Goal: Transaction & Acquisition: Purchase product/service

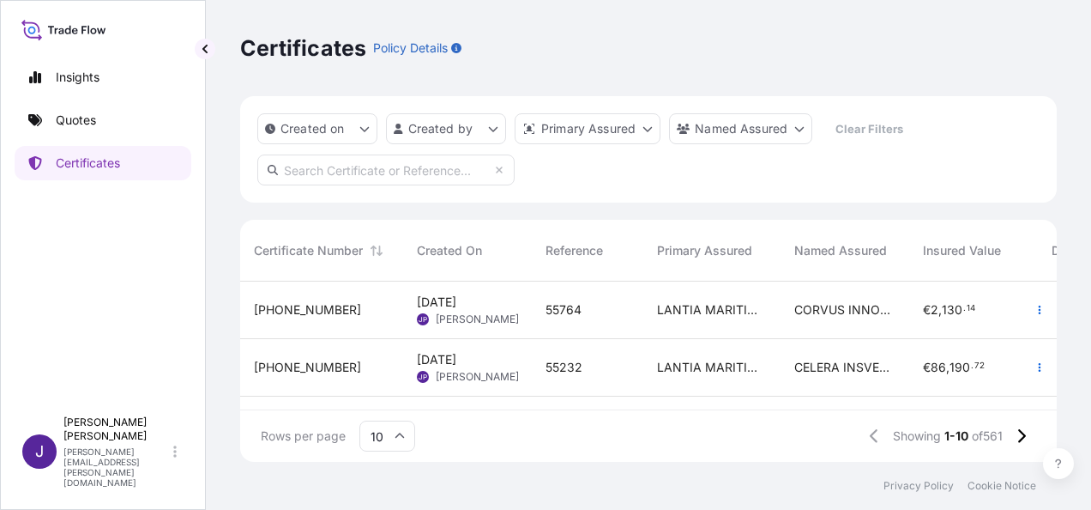
scroll to position [177, 803]
click at [99, 167] on p "Certificates" at bounding box center [88, 162] width 64 height 17
click at [77, 122] on p "Quotes" at bounding box center [76, 120] width 40 height 17
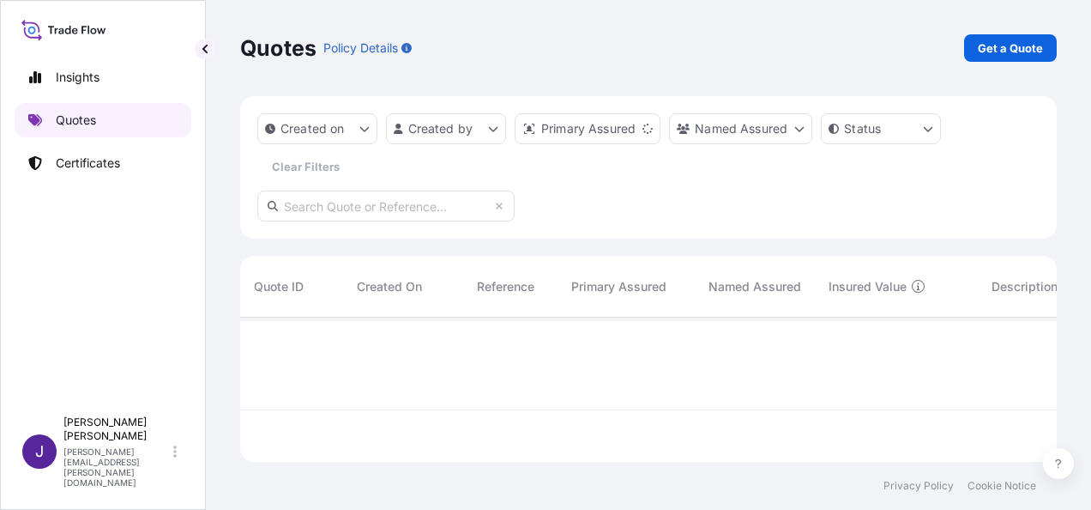
scroll to position [141, 803]
click at [1012, 51] on p "Get a Quote" at bounding box center [1010, 47] width 65 height 17
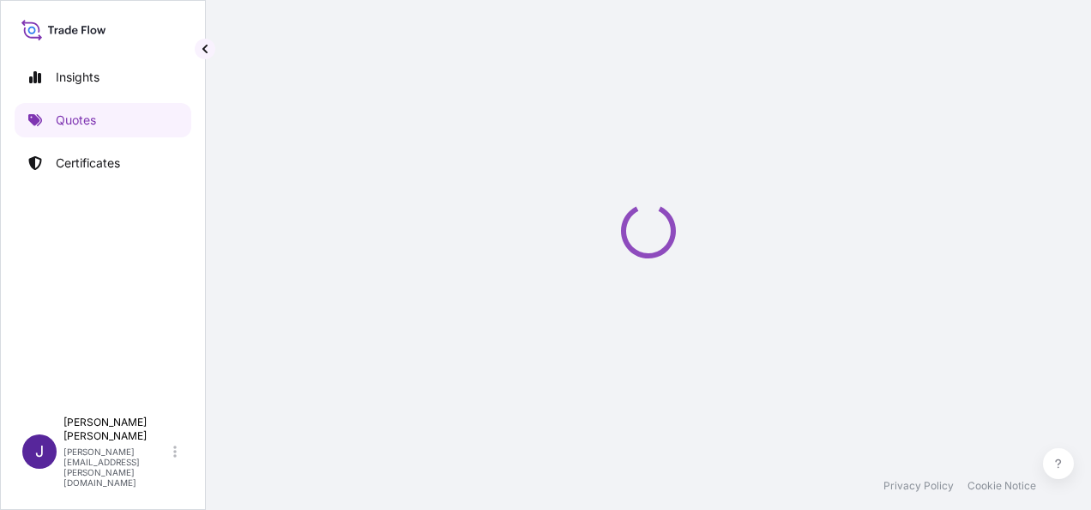
select select "Sea"
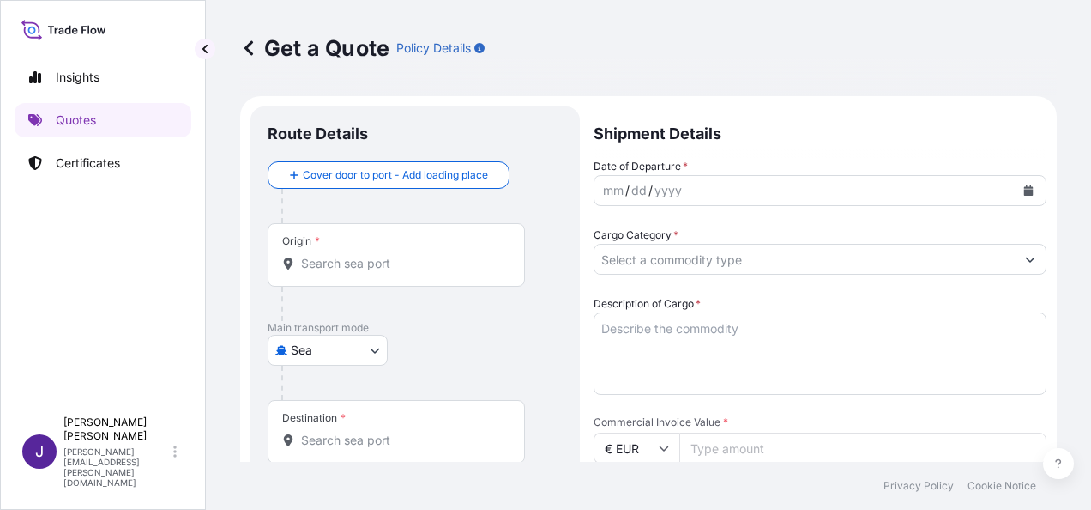
scroll to position [27, 0]
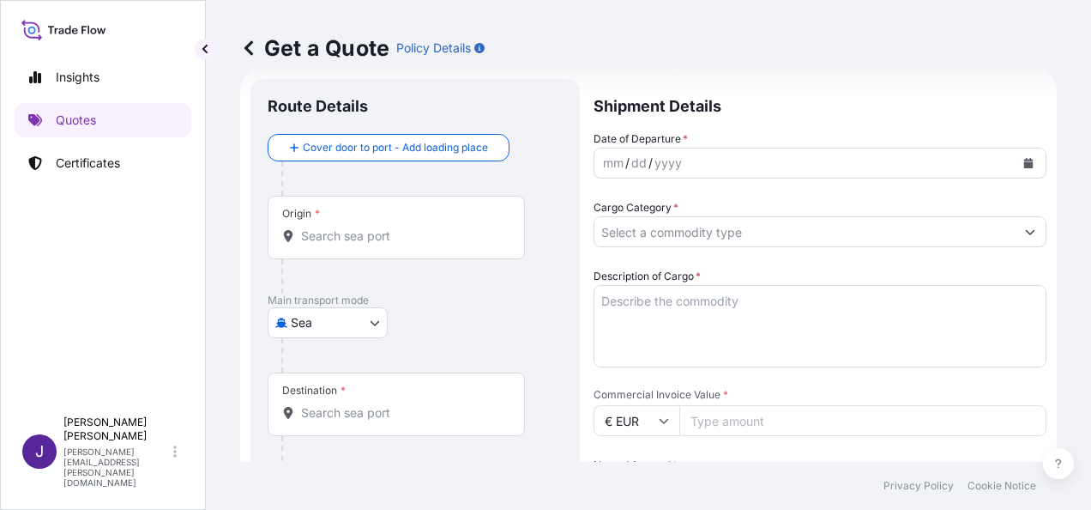
click at [377, 245] on div "Origin *" at bounding box center [396, 227] width 257 height 63
click at [377, 244] on input "Origin *" at bounding box center [402, 235] width 202 height 17
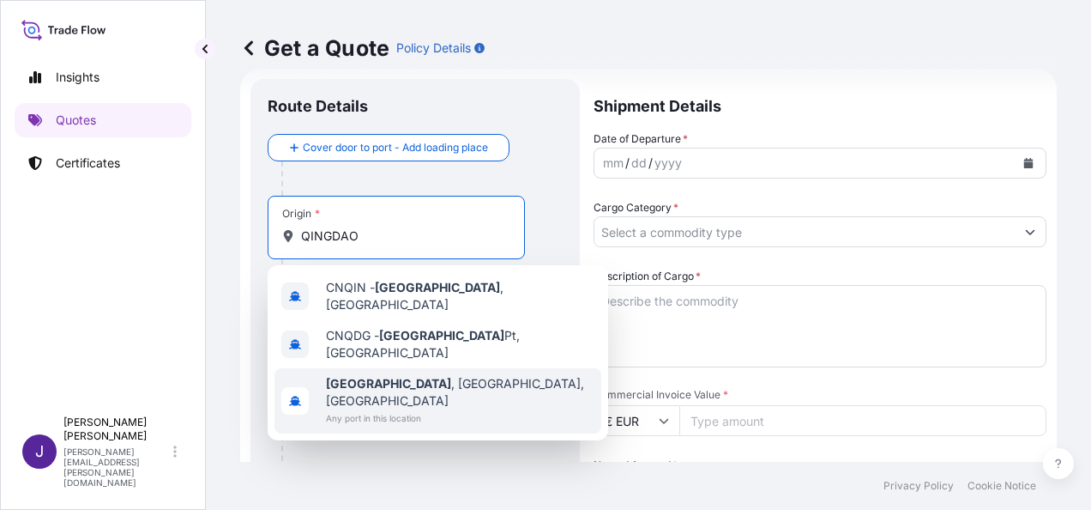
click at [434, 375] on span "[GEOGRAPHIC_DATA] , [GEOGRAPHIC_DATA], [GEOGRAPHIC_DATA]" at bounding box center [460, 392] width 269 height 34
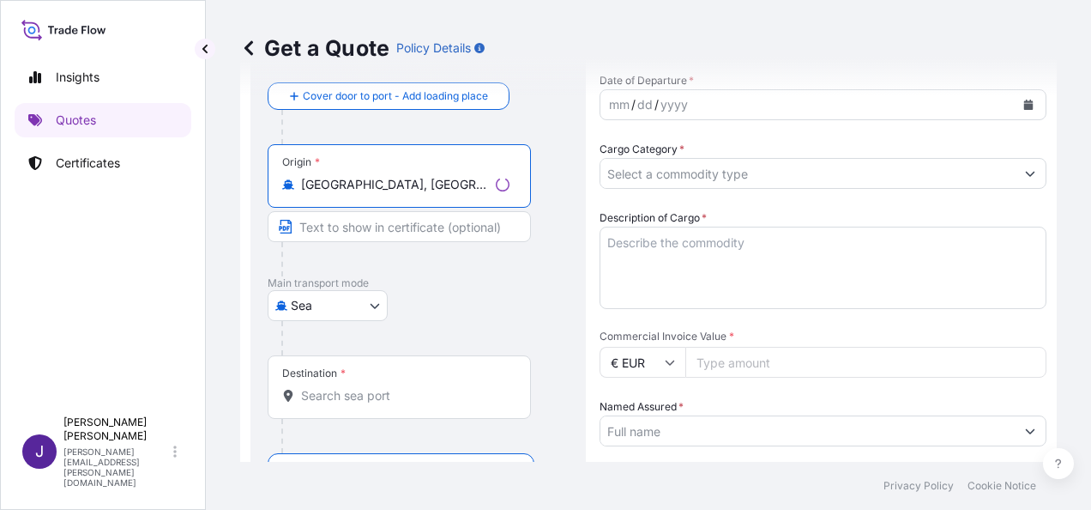
scroll to position [113, 0]
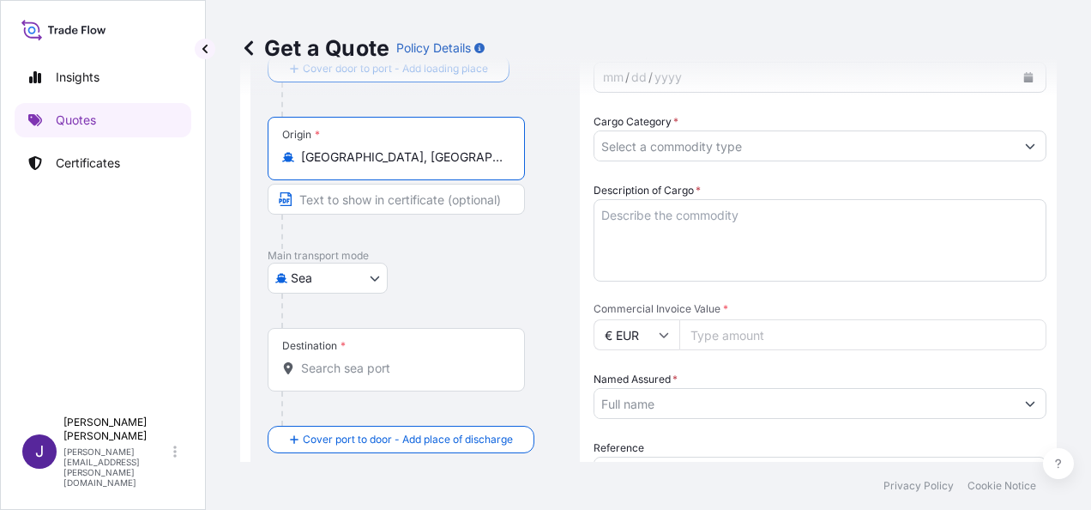
type input "[GEOGRAPHIC_DATA], [GEOGRAPHIC_DATA], [GEOGRAPHIC_DATA]"
click at [422, 383] on div "Destination *" at bounding box center [396, 359] width 257 height 63
click at [422, 377] on input "Destination *" at bounding box center [402, 367] width 202 height 17
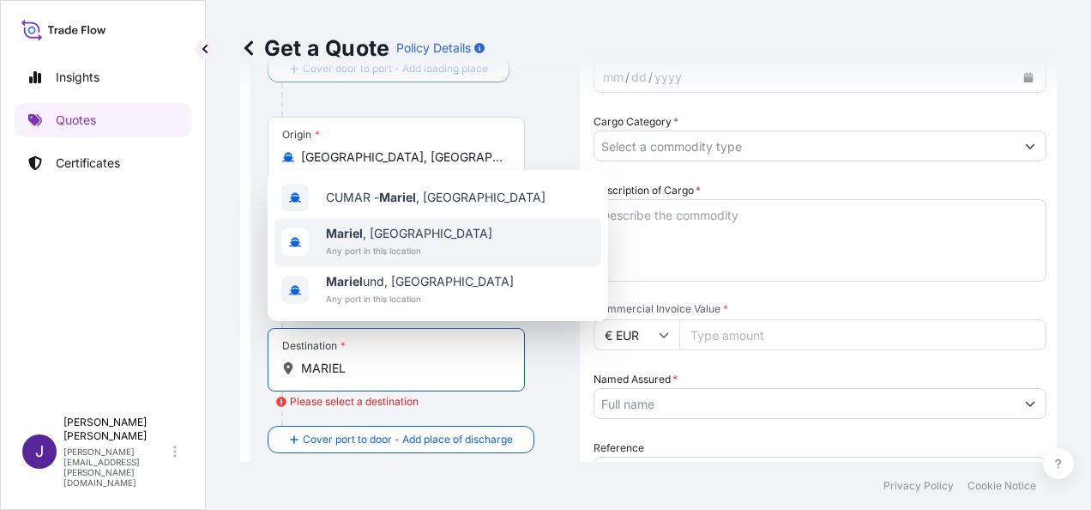
click at [403, 243] on span "Any port in this location" at bounding box center [409, 250] width 166 height 17
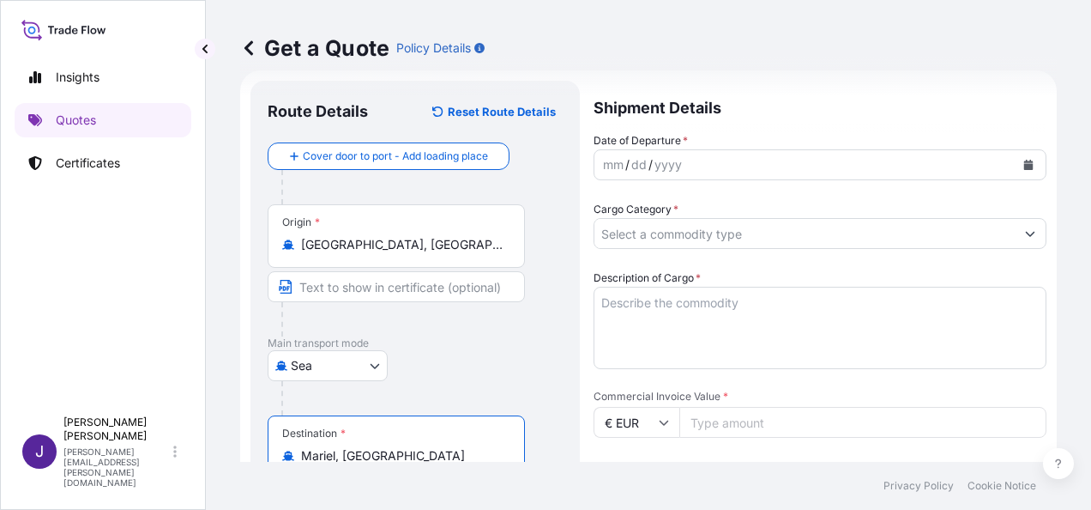
scroll to position [0, 0]
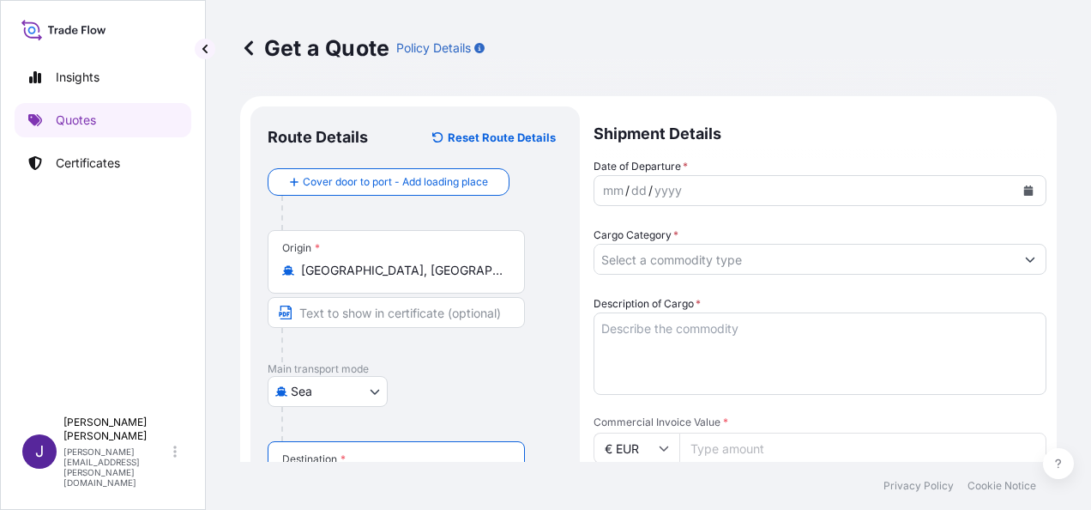
type input "Mariel, [GEOGRAPHIC_DATA]"
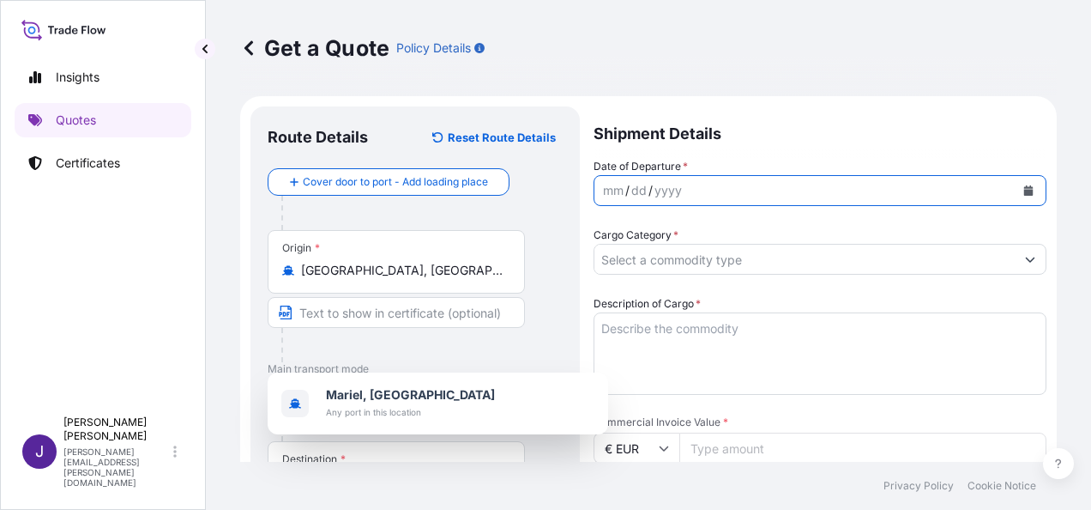
click at [1015, 191] on button "Calendar" at bounding box center [1028, 190] width 27 height 27
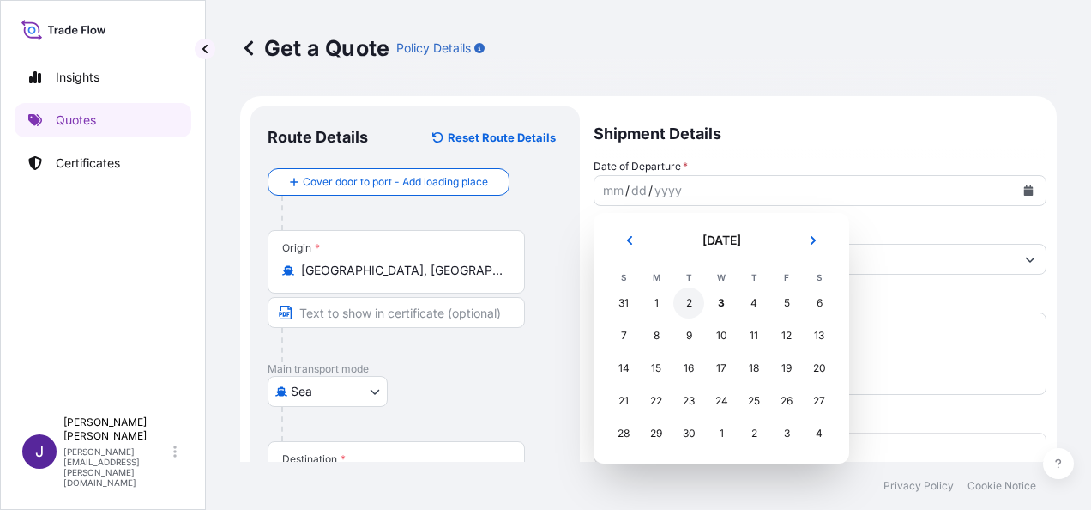
click at [693, 300] on div "2" at bounding box center [688, 302] width 31 height 31
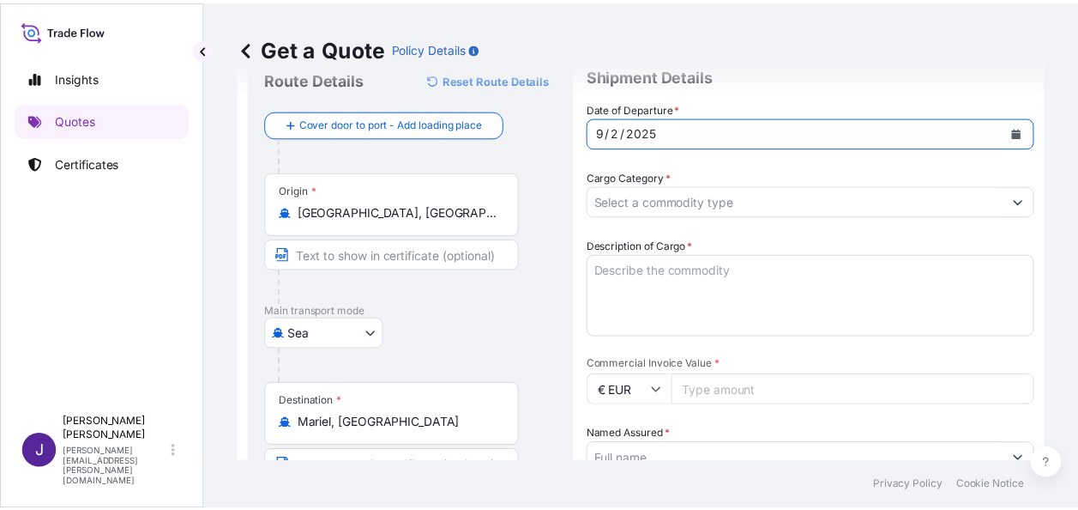
scroll to position [86, 0]
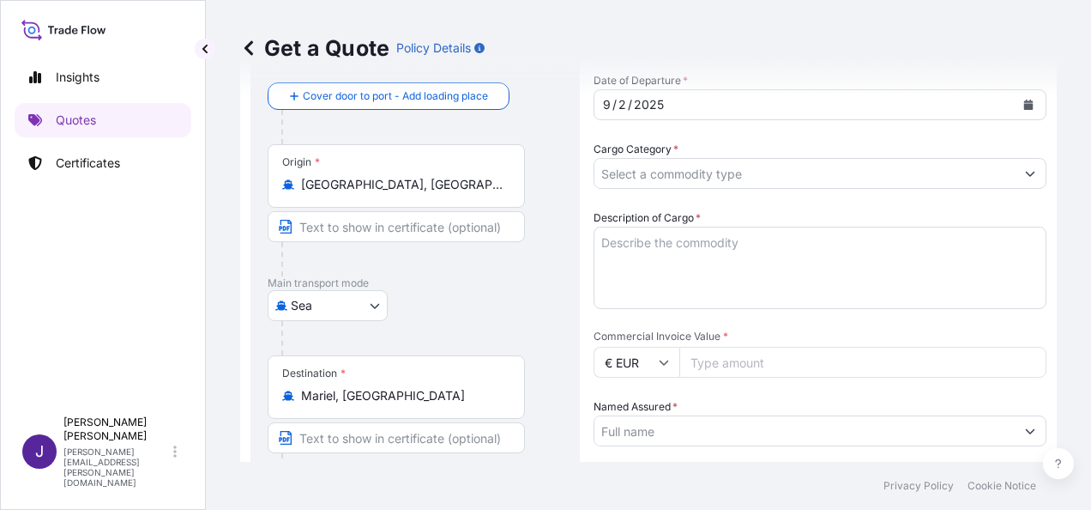
click at [715, 364] on input "Commercial Invoice Value *" at bounding box center [862, 362] width 367 height 31
type input "75000"
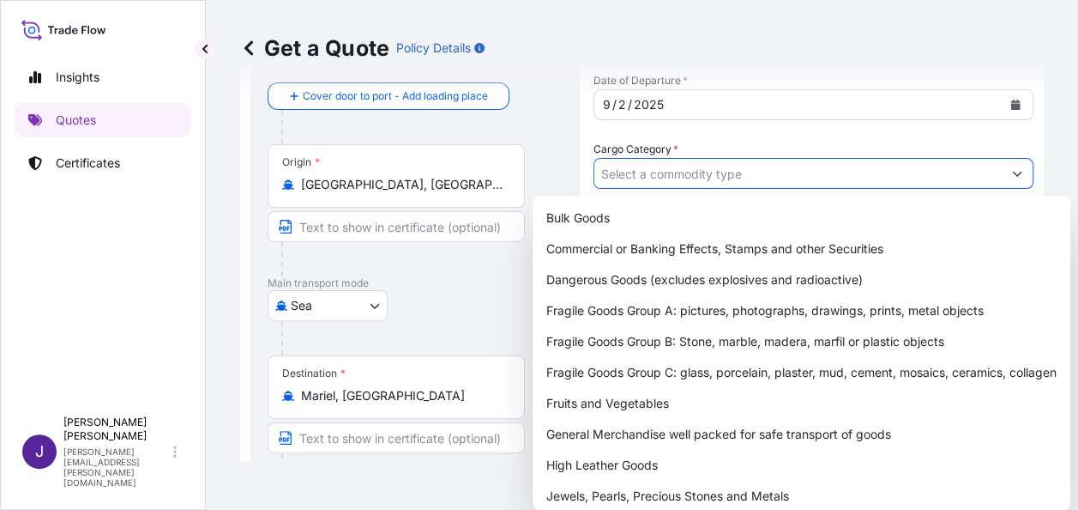
click at [793, 182] on input "Cargo Category *" at bounding box center [797, 173] width 407 height 31
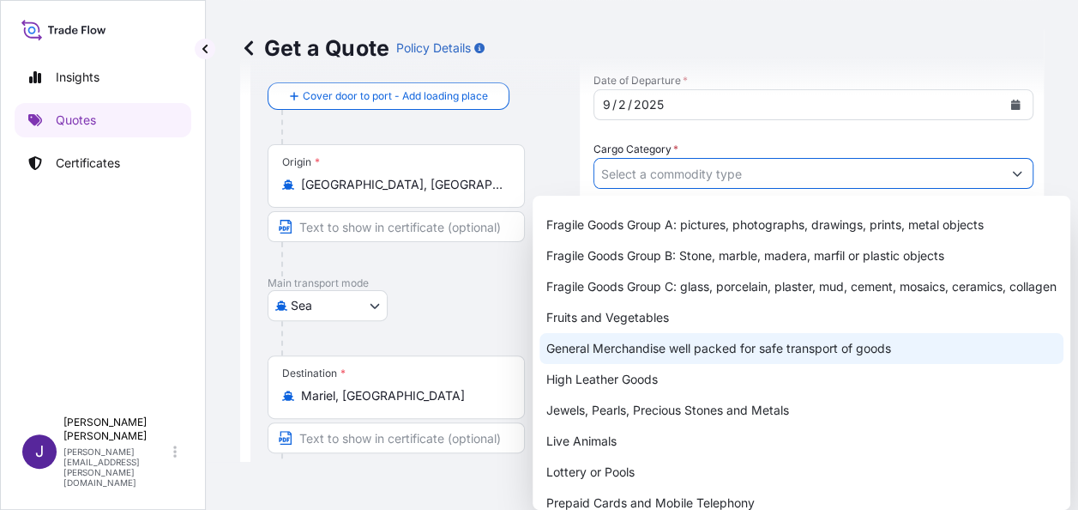
click at [616, 364] on div "General Merchandise well packed for safe transport of goods" at bounding box center [802, 348] width 524 height 31
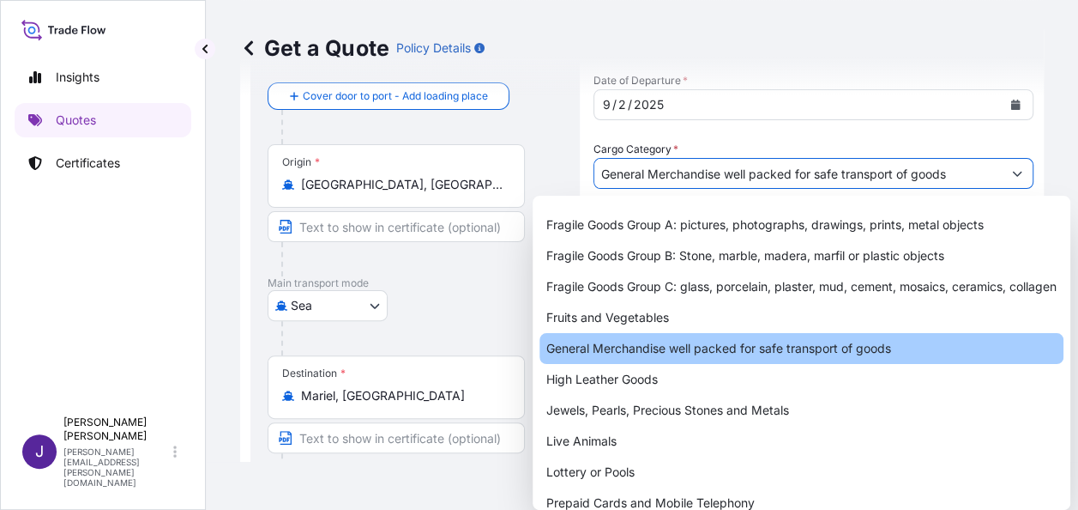
type input "General Merchandise well packed for safe transport of goods"
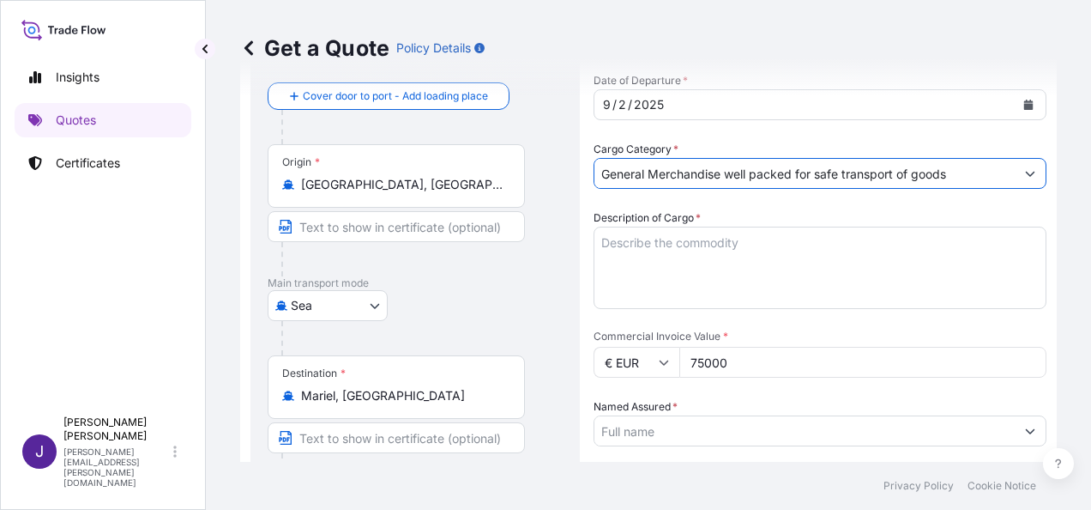
click at [668, 244] on textarea "Description of Cargo *" at bounding box center [820, 267] width 453 height 82
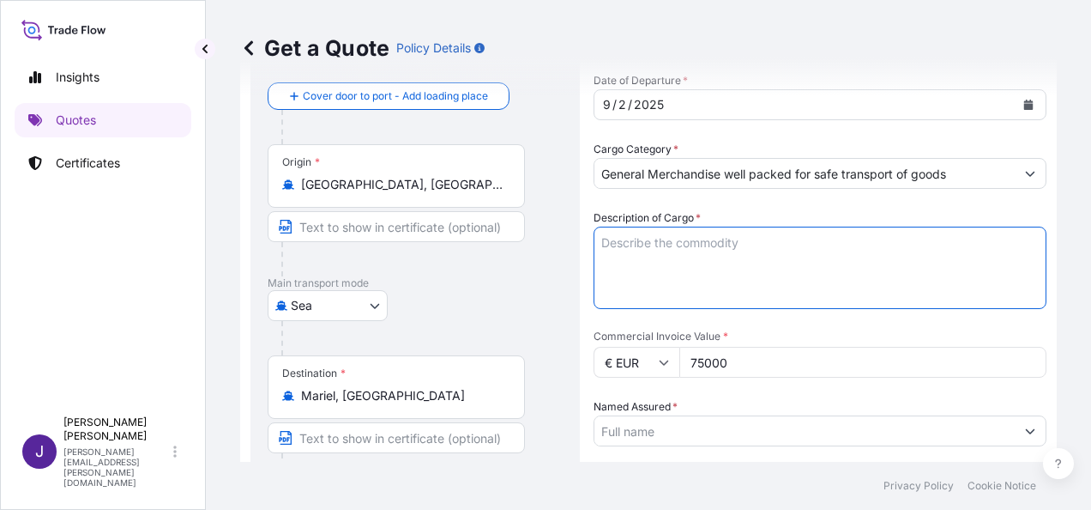
click at [667, 242] on textarea "Description of Cargo *" at bounding box center [820, 267] width 453 height 82
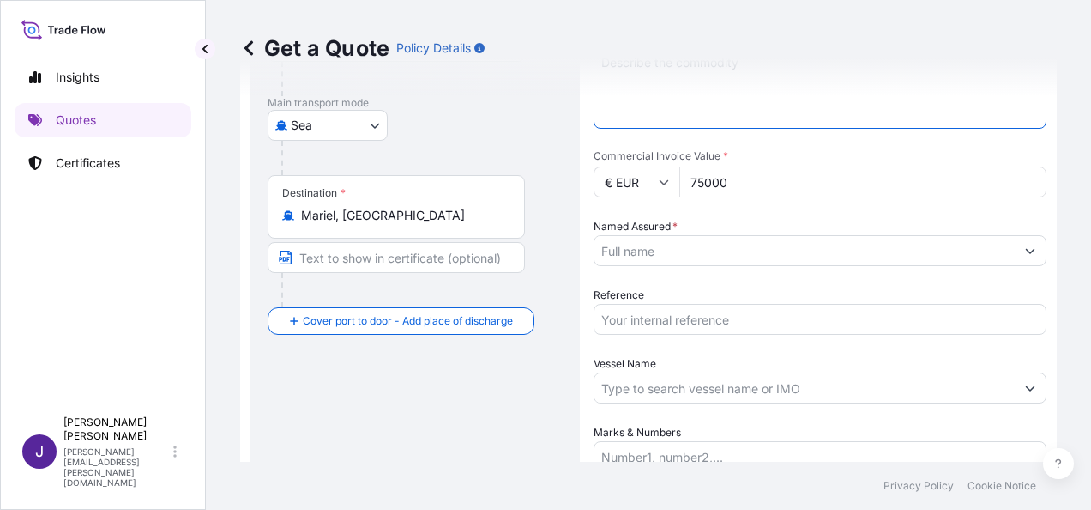
scroll to position [413, 0]
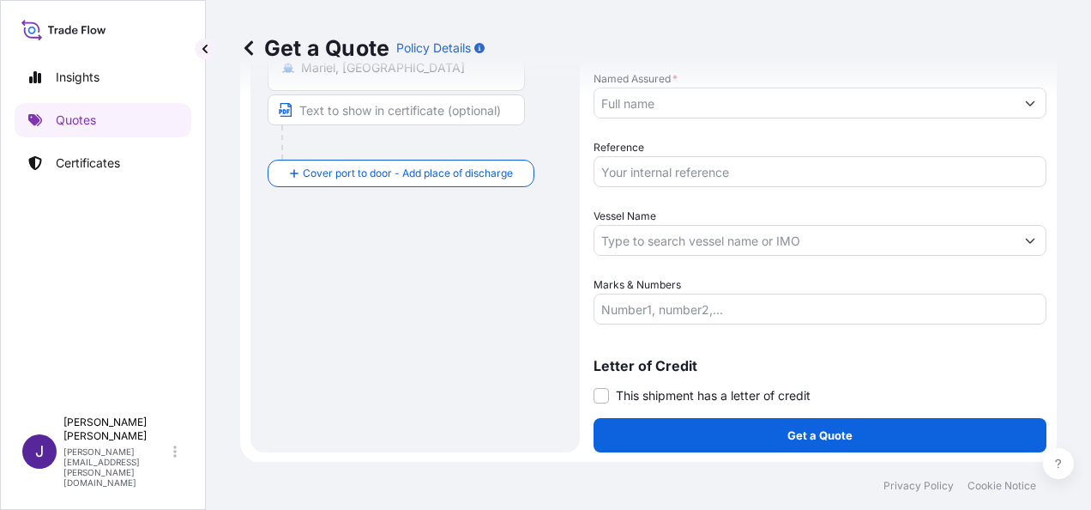
click at [627, 304] on input "Marks & Numbers" at bounding box center [820, 308] width 453 height 31
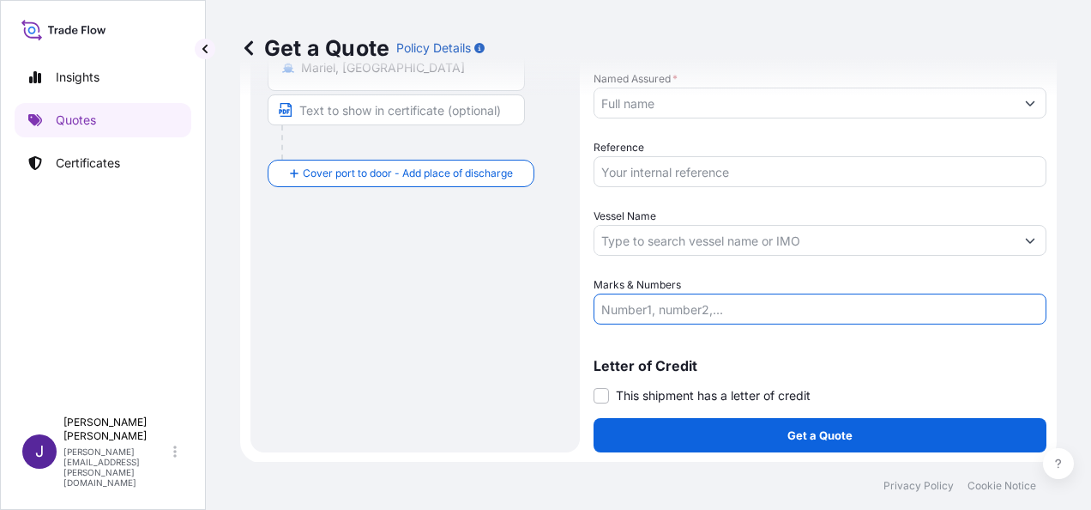
paste input "UETU5556550 40HC Seal nº R4505166; CMAU4739420 40HC Seal nº M2724319; CXDU20722…"
type input "UETU5556550 40HC Seal nº R4505166; CMAU4739420 40HC Seal nº M2724319; CXDU20722…"
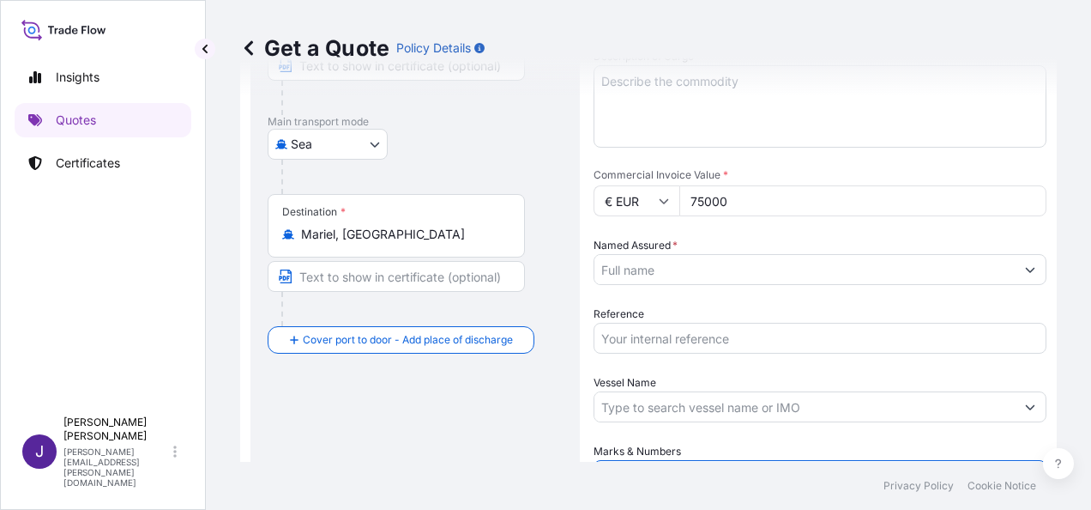
scroll to position [242, 0]
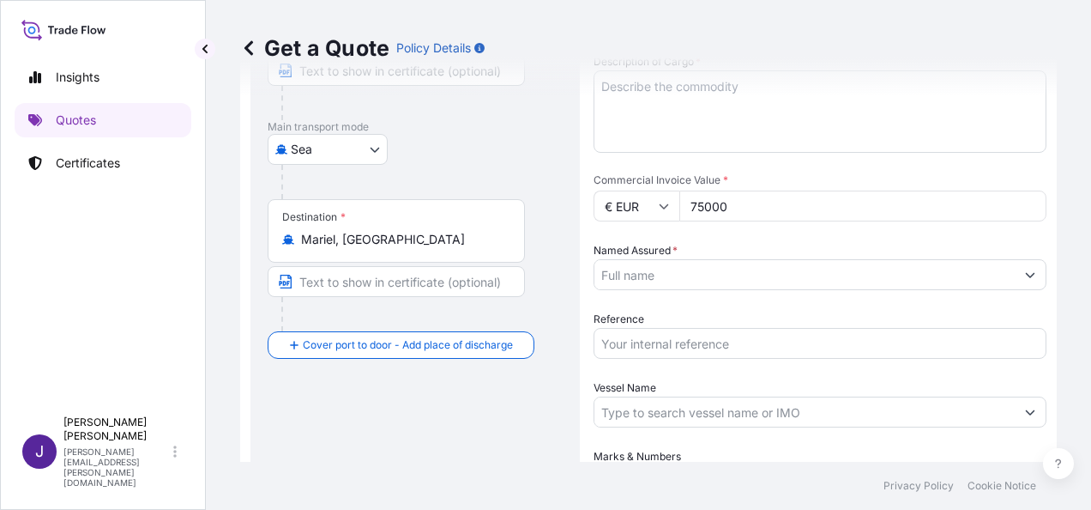
click at [691, 81] on div "Get a Quote Policy Details" at bounding box center [648, 48] width 817 height 96
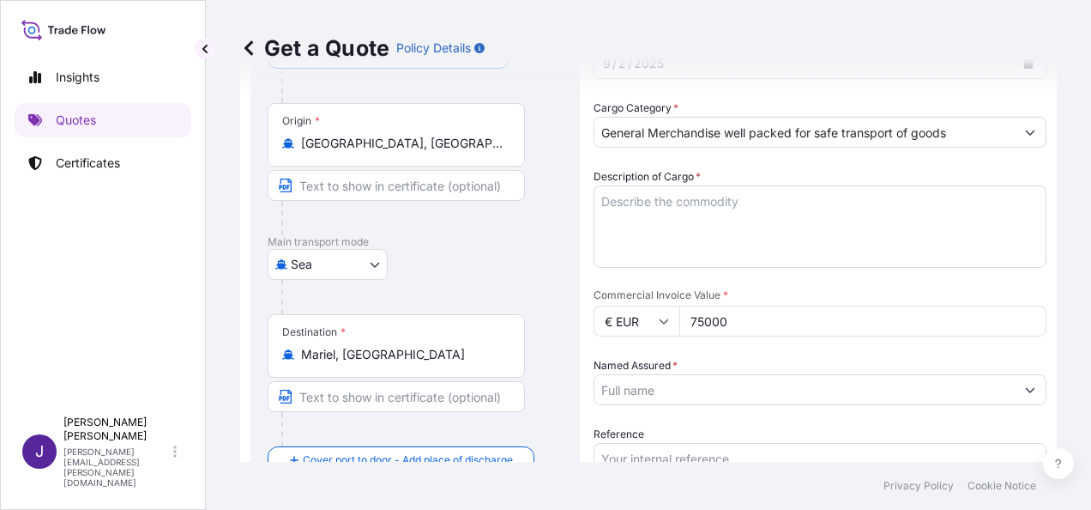
scroll to position [0, 0]
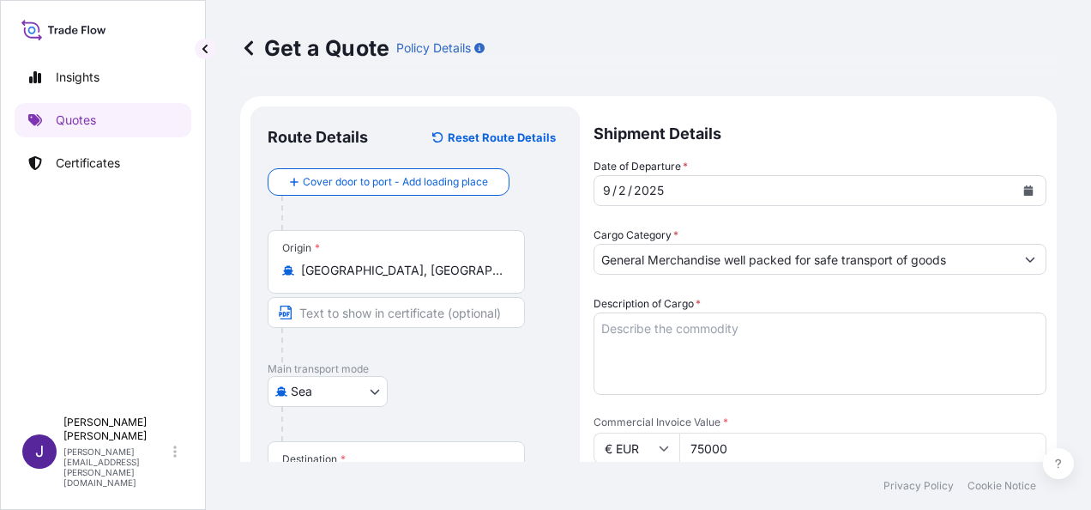
click at [635, 328] on textarea "Description of Cargo *" at bounding box center [820, 353] width 453 height 82
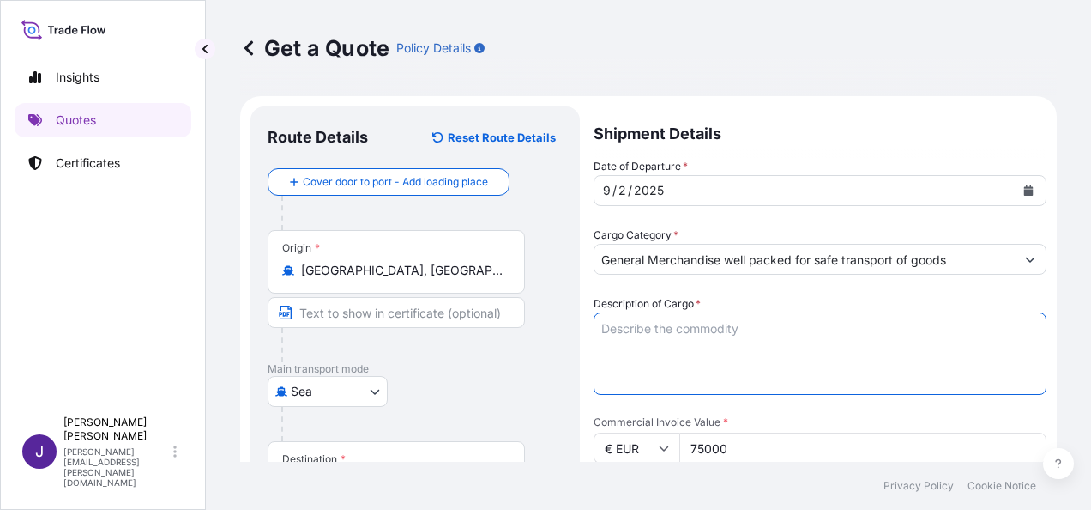
paste textarea "TOOTHPASTE"
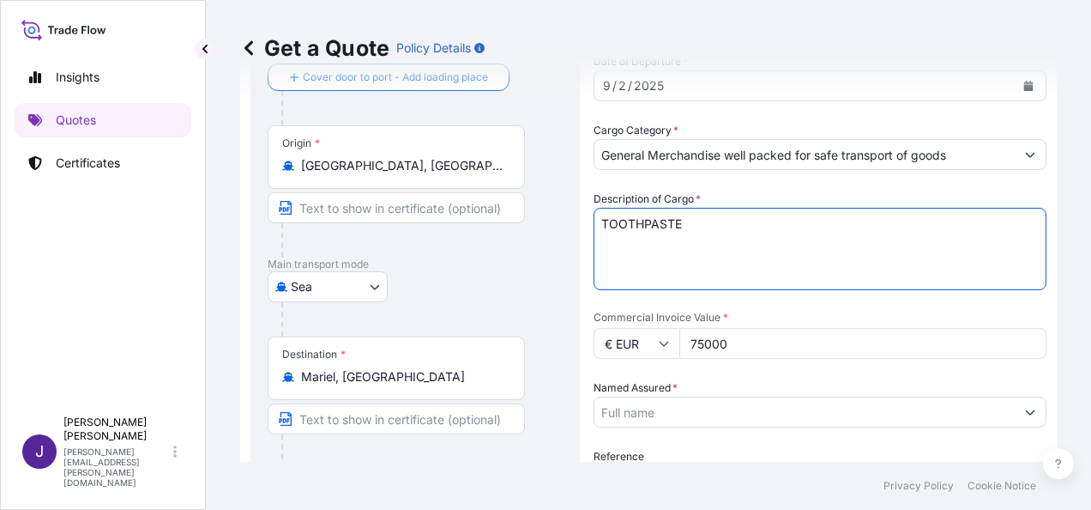
scroll to position [257, 0]
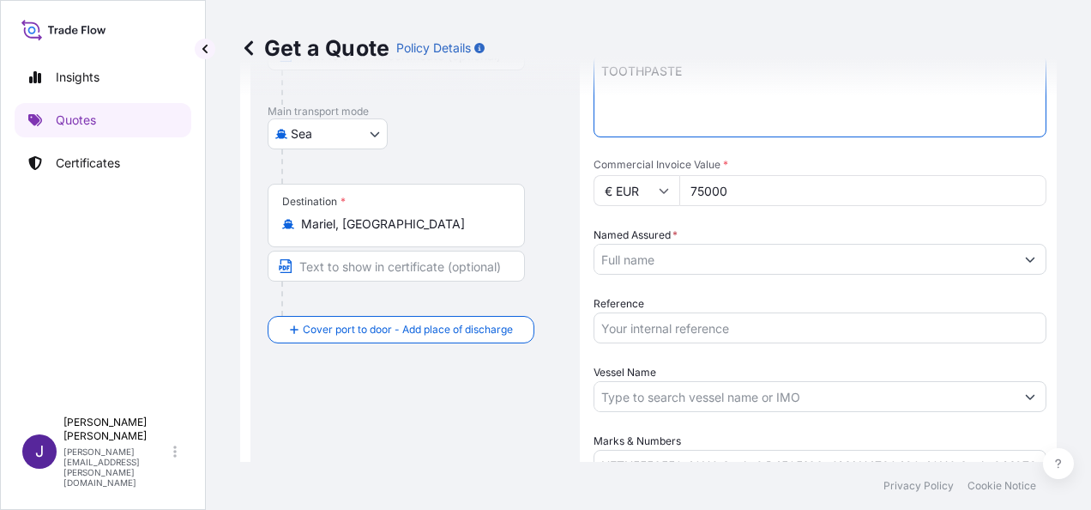
type textarea "TOOTHPASTE"
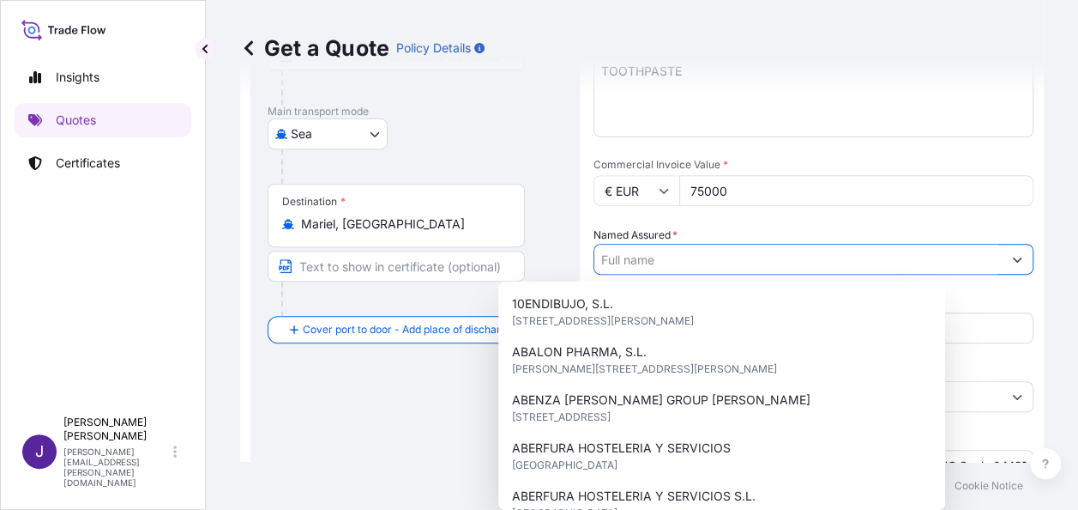
click at [659, 263] on input "Named Assured *" at bounding box center [797, 259] width 407 height 31
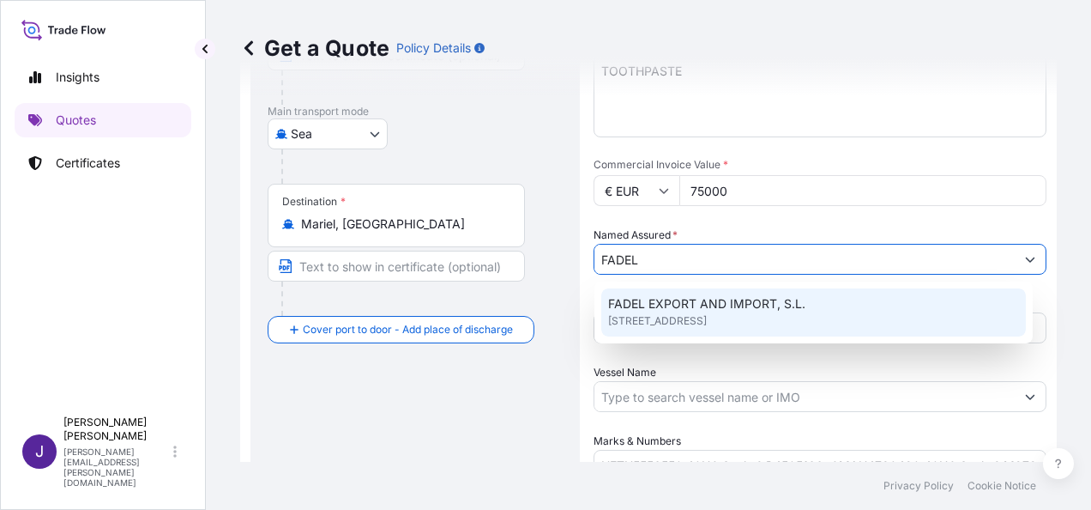
click at [712, 318] on div "FADEL EXPORT AND IMPORT, S.L. C/Sant Hilari 18, 1ro, 2da,LLeida, CP:25008, LLei…" at bounding box center [813, 312] width 425 height 48
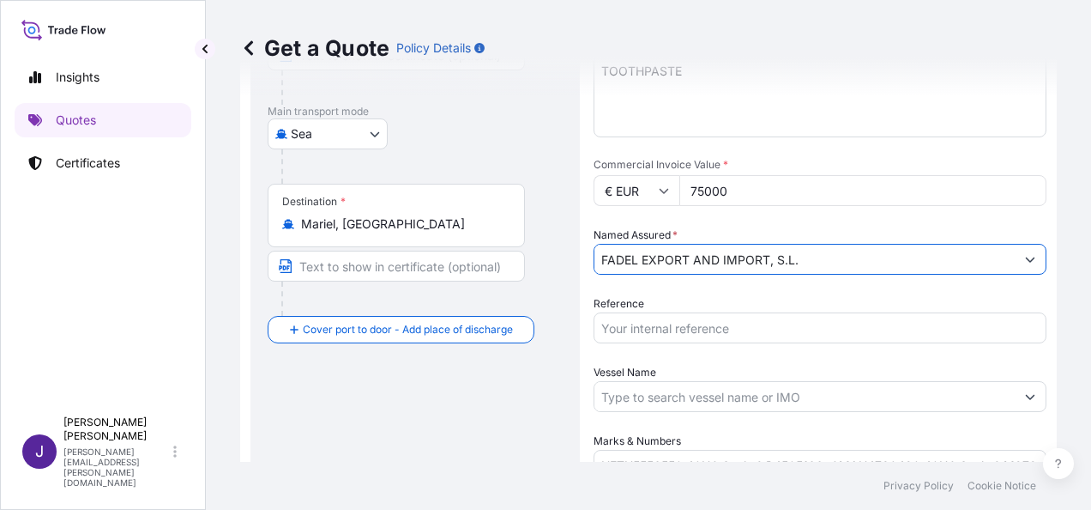
type input "FADEL EXPORT AND IMPORT, S.L."
click at [708, 329] on input "Reference" at bounding box center [820, 327] width 453 height 31
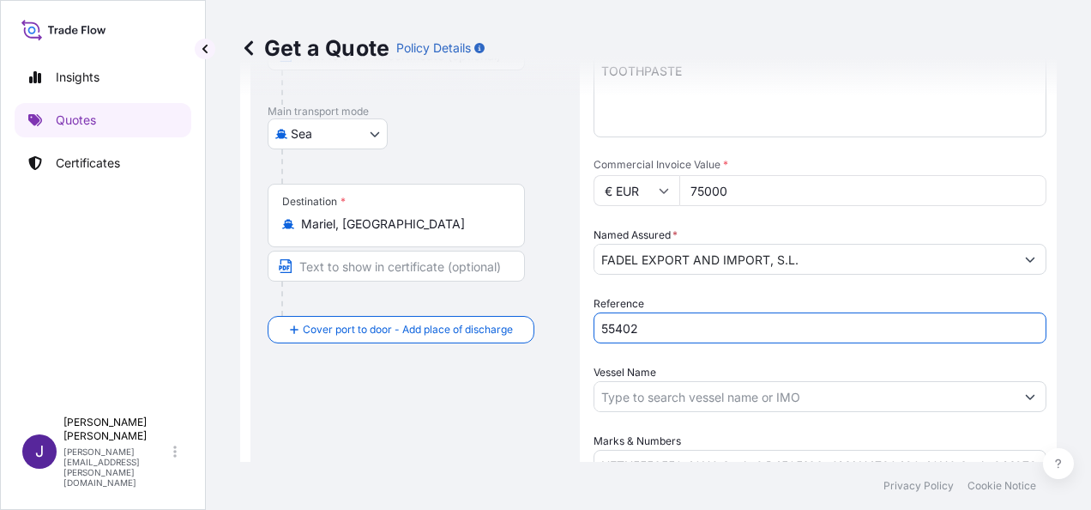
type input "55402"
click at [719, 401] on input "Vessel Name" at bounding box center [804, 396] width 420 height 31
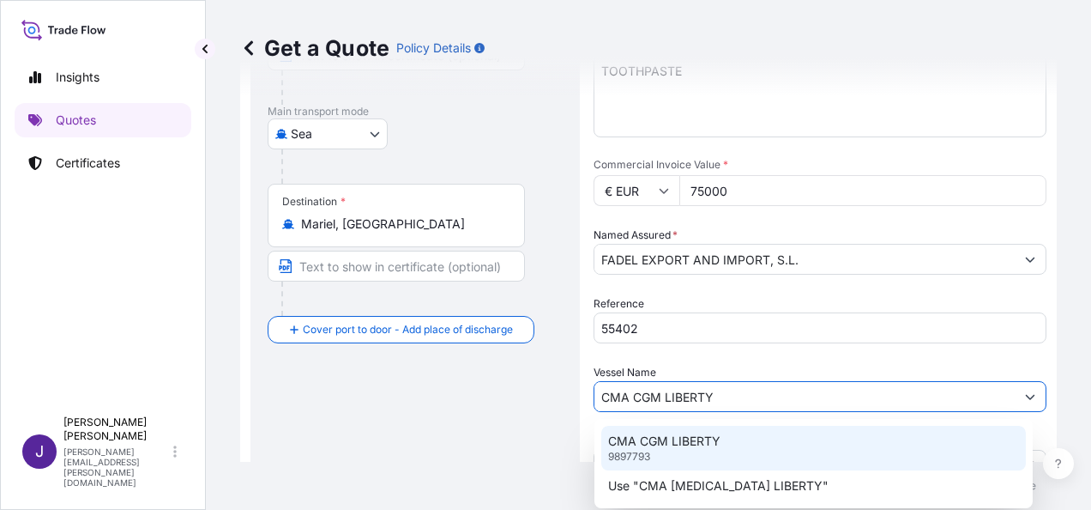
click at [704, 437] on p "CMA CGM LIBERTY" at bounding box center [664, 440] width 112 height 17
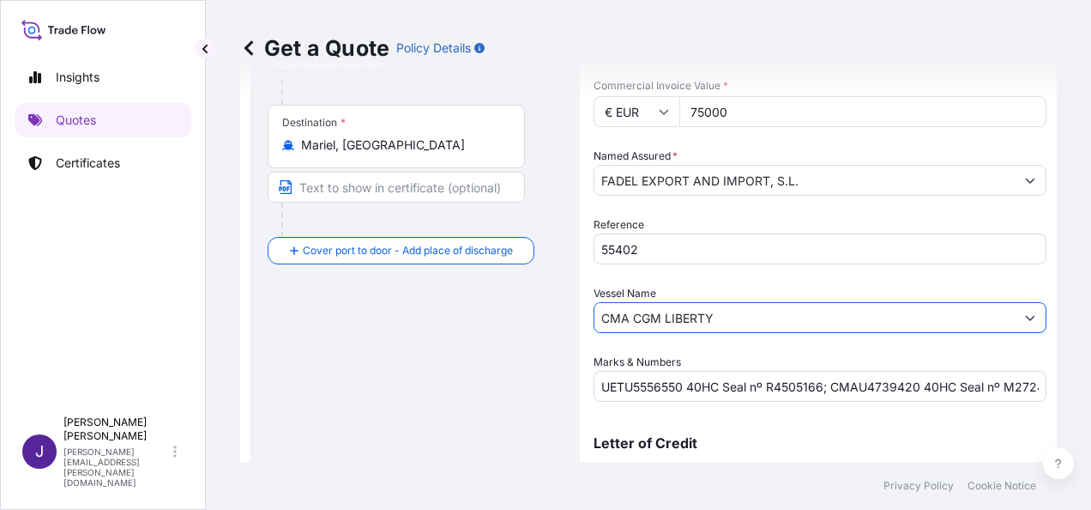
scroll to position [413, 0]
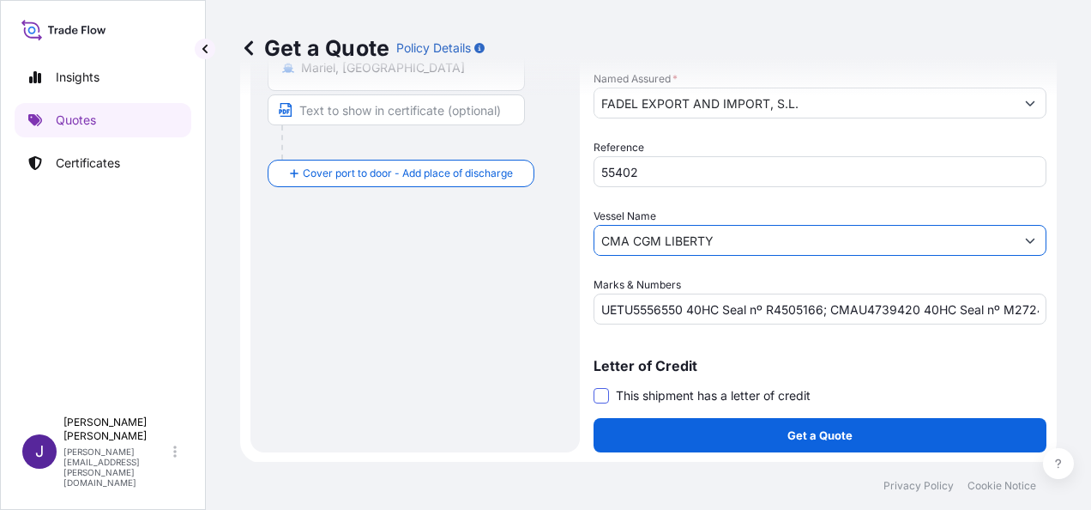
type input "CMA CGM LIBERTY"
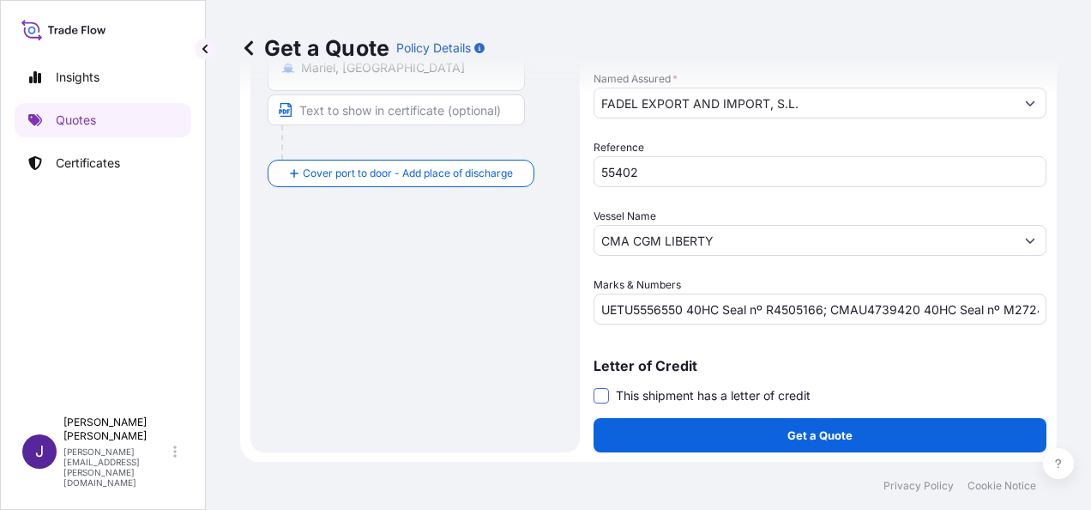
drag, startPoint x: 602, startPoint y: 393, endPoint x: 607, endPoint y: 401, distance: 10.0
click at [602, 394] on span at bounding box center [601, 395] width 15 height 15
click at [594, 386] on input "This shipment has a letter of credit" at bounding box center [594, 386] width 0 height 0
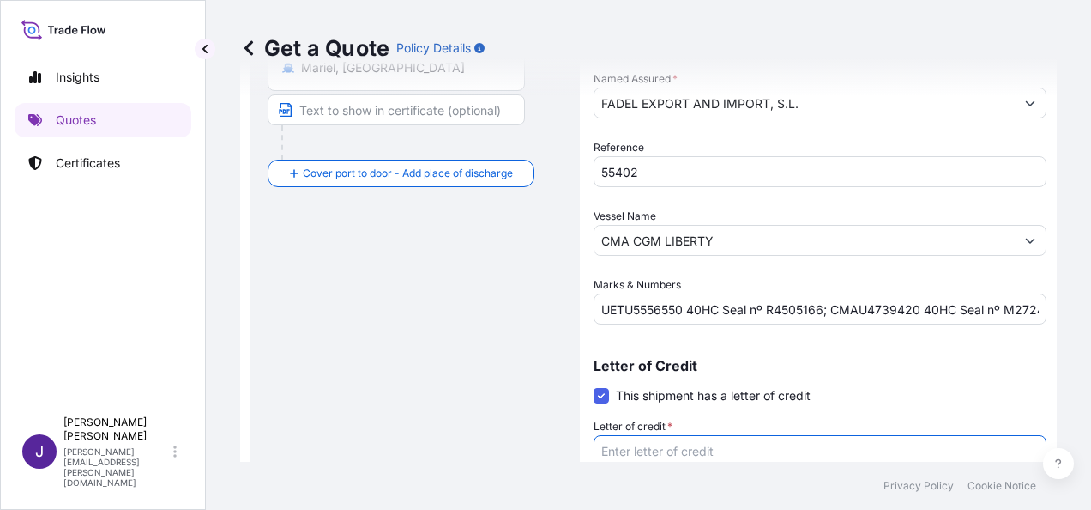
click at [703, 448] on textarea "Letter of credit *" at bounding box center [820, 476] width 453 height 82
paste textarea "Fadel Export And Import S.L. [STREET_ADDRESS]"
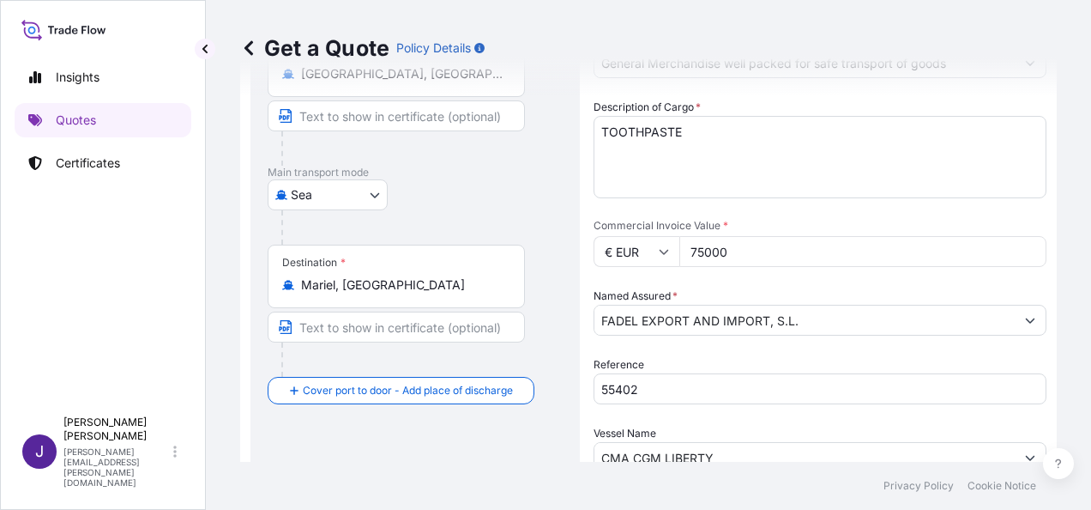
scroll to position [169, 0]
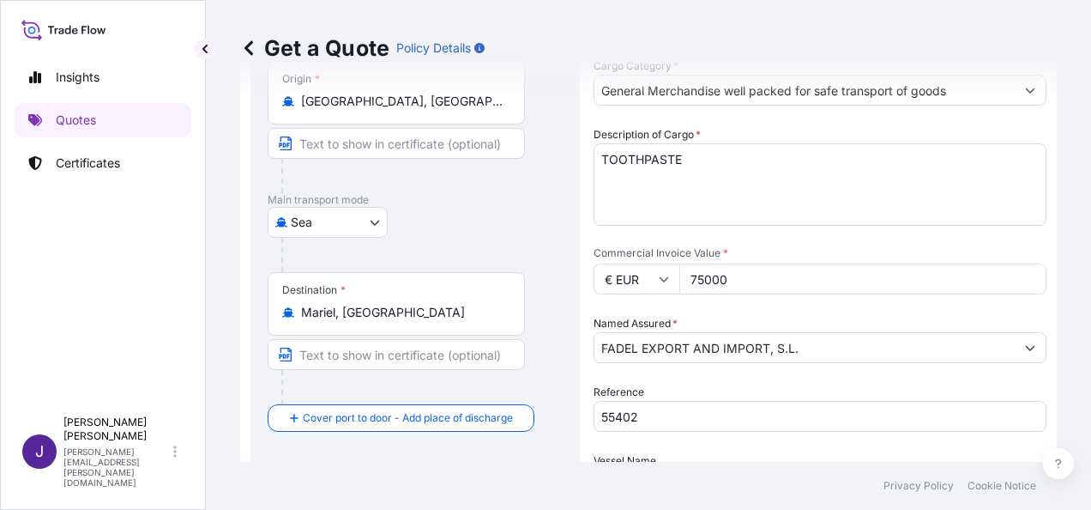
type textarea "Fadel Export And Import S.L. [STREET_ADDRESS]"
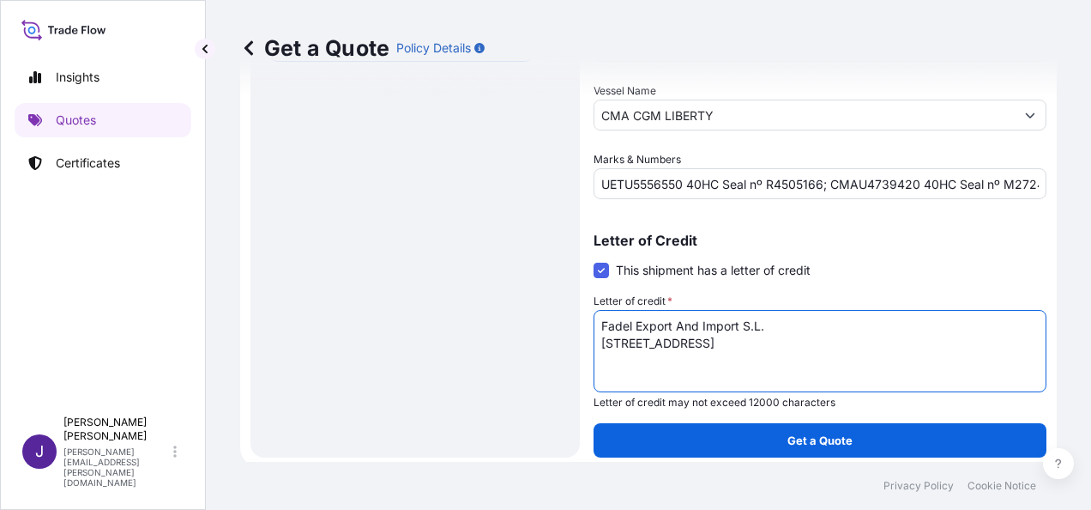
scroll to position [544, 0]
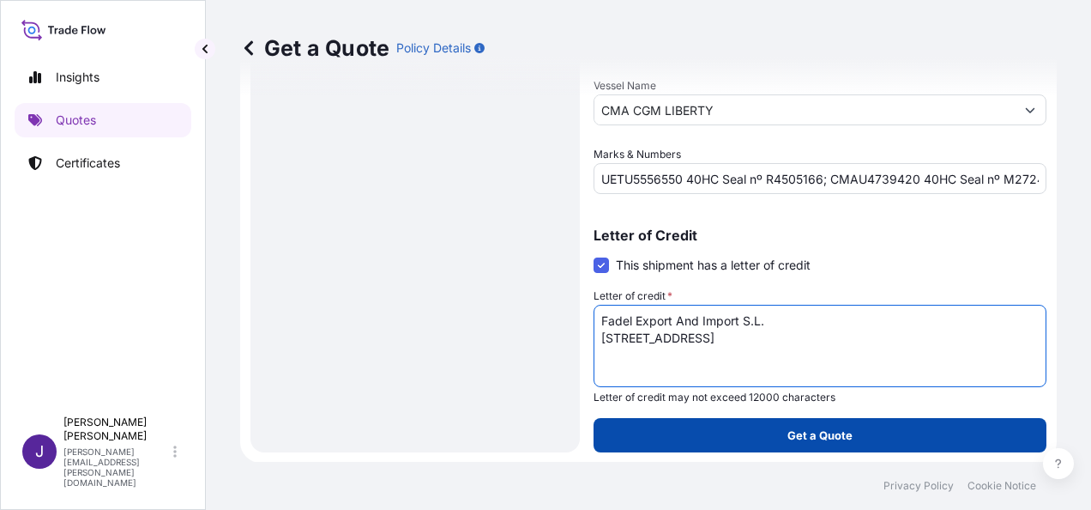
click at [830, 439] on p "Get a Quote" at bounding box center [820, 434] width 65 height 17
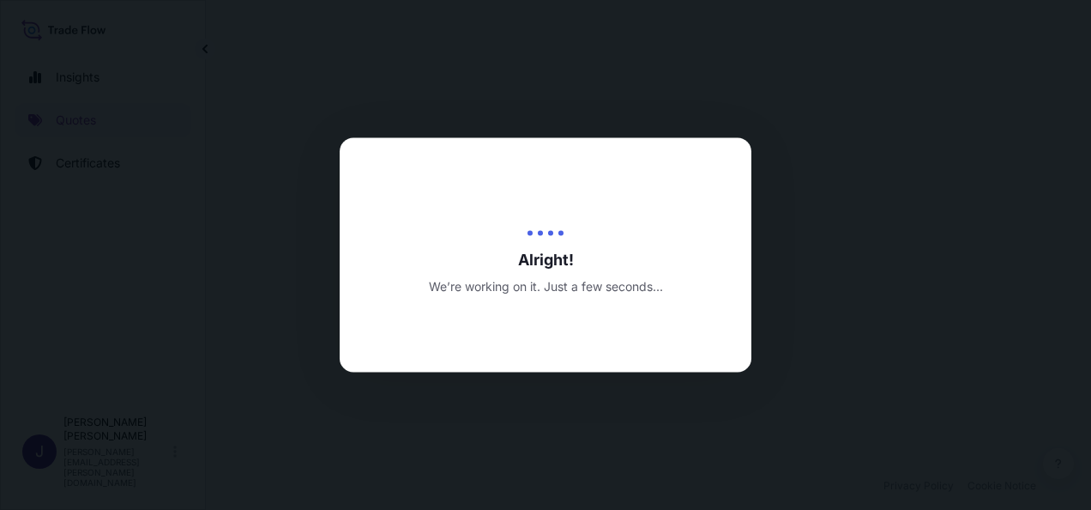
select select "Sea"
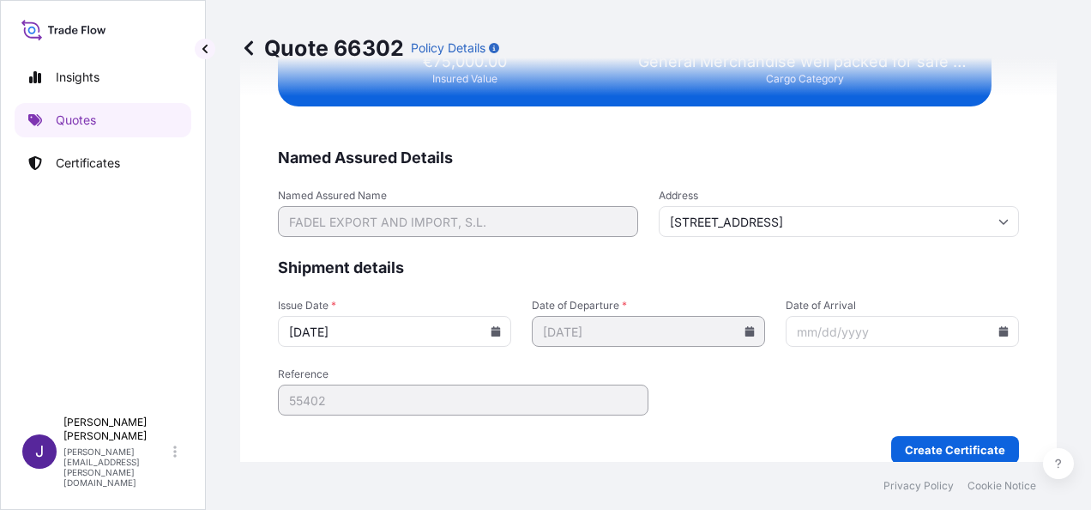
scroll to position [3503, 0]
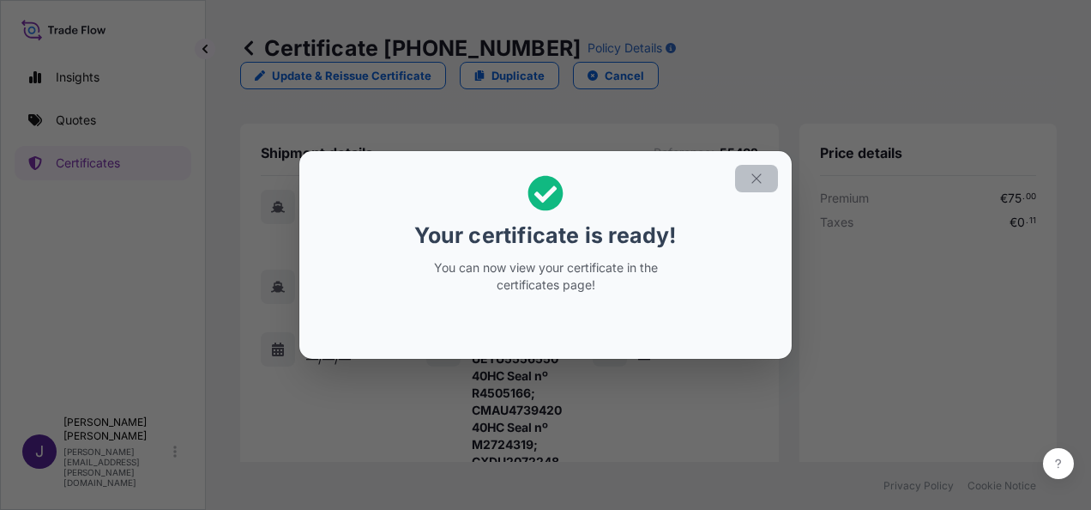
click at [752, 175] on icon "button" at bounding box center [756, 178] width 15 height 15
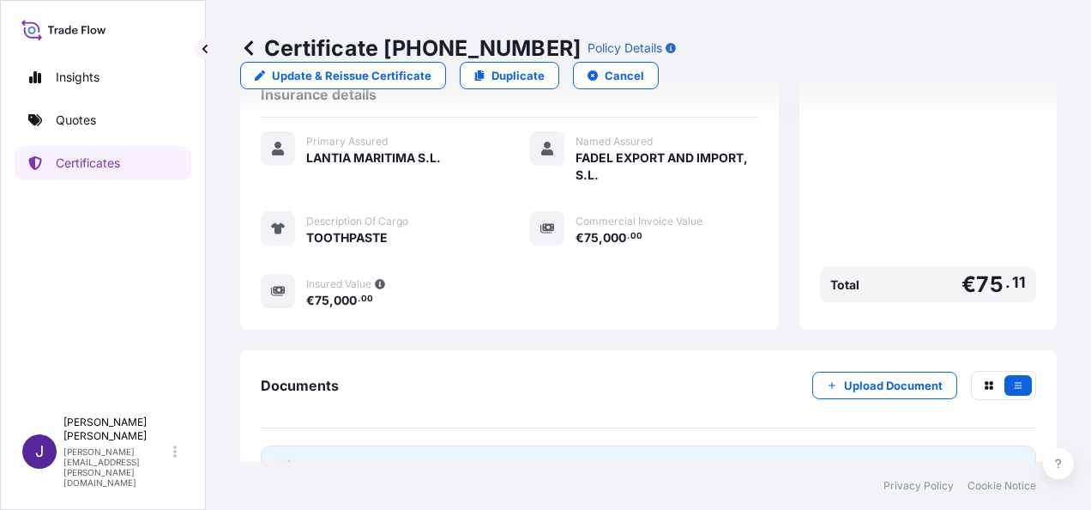
scroll to position [595, 0]
click at [552, 444] on link "PDF Certificate [DATE]" at bounding box center [649, 466] width 776 height 45
